Goal: Task Accomplishment & Management: Use online tool/utility

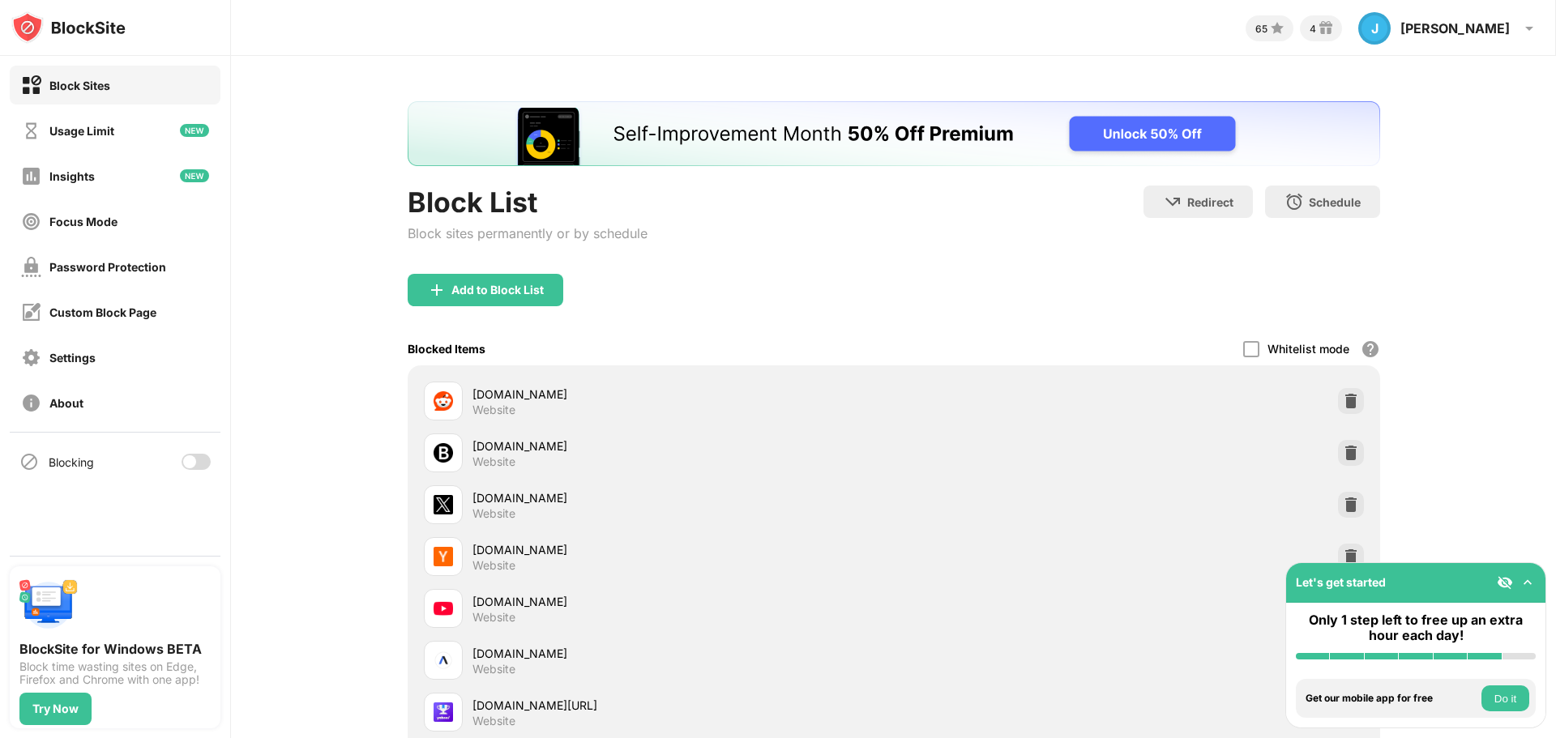
click at [194, 457] on div at bounding box center [189, 461] width 13 height 13
